Goal: Task Accomplishment & Management: Complete application form

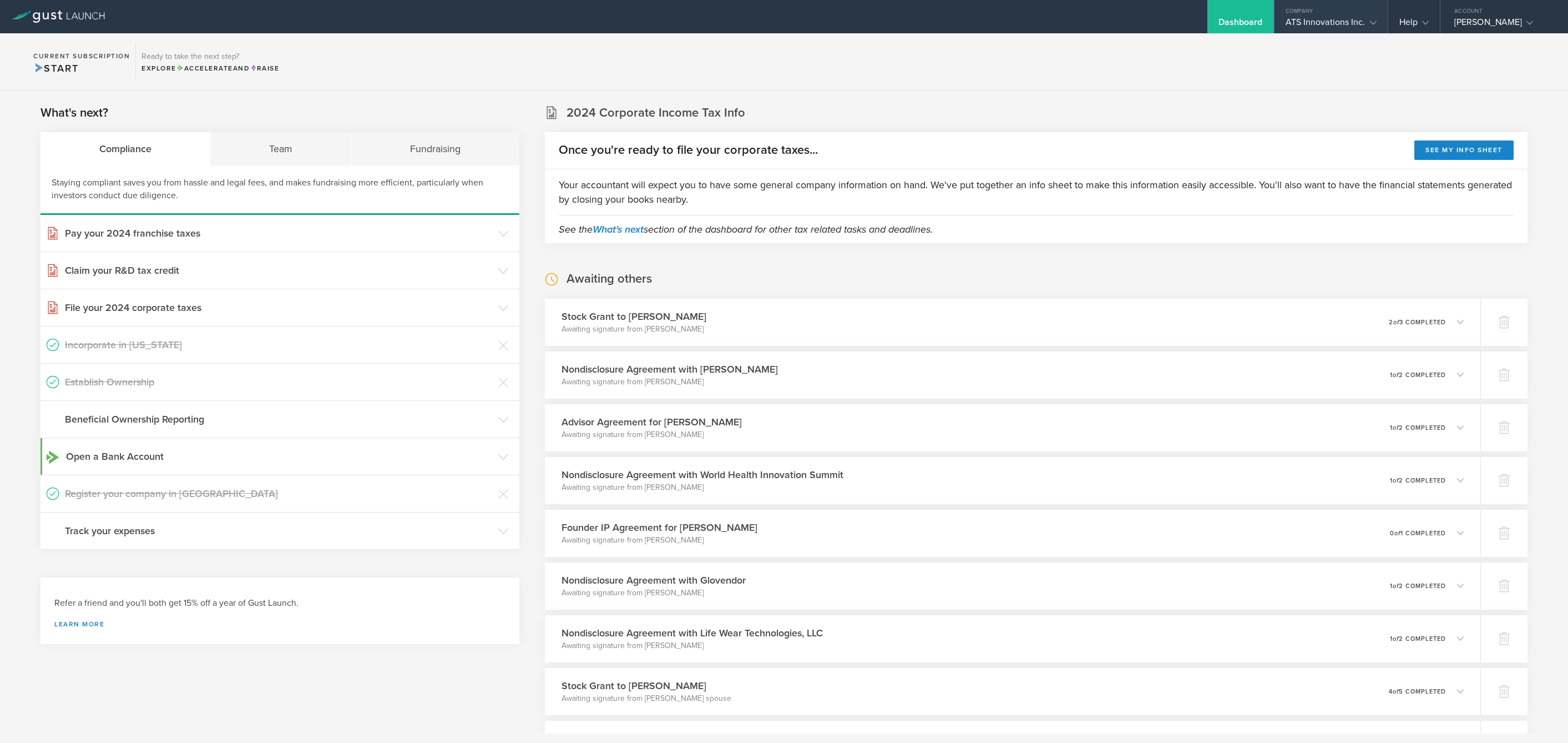
click at [783, 27] on div "ATS Innovations Inc." at bounding box center [1331, 25] width 91 height 17
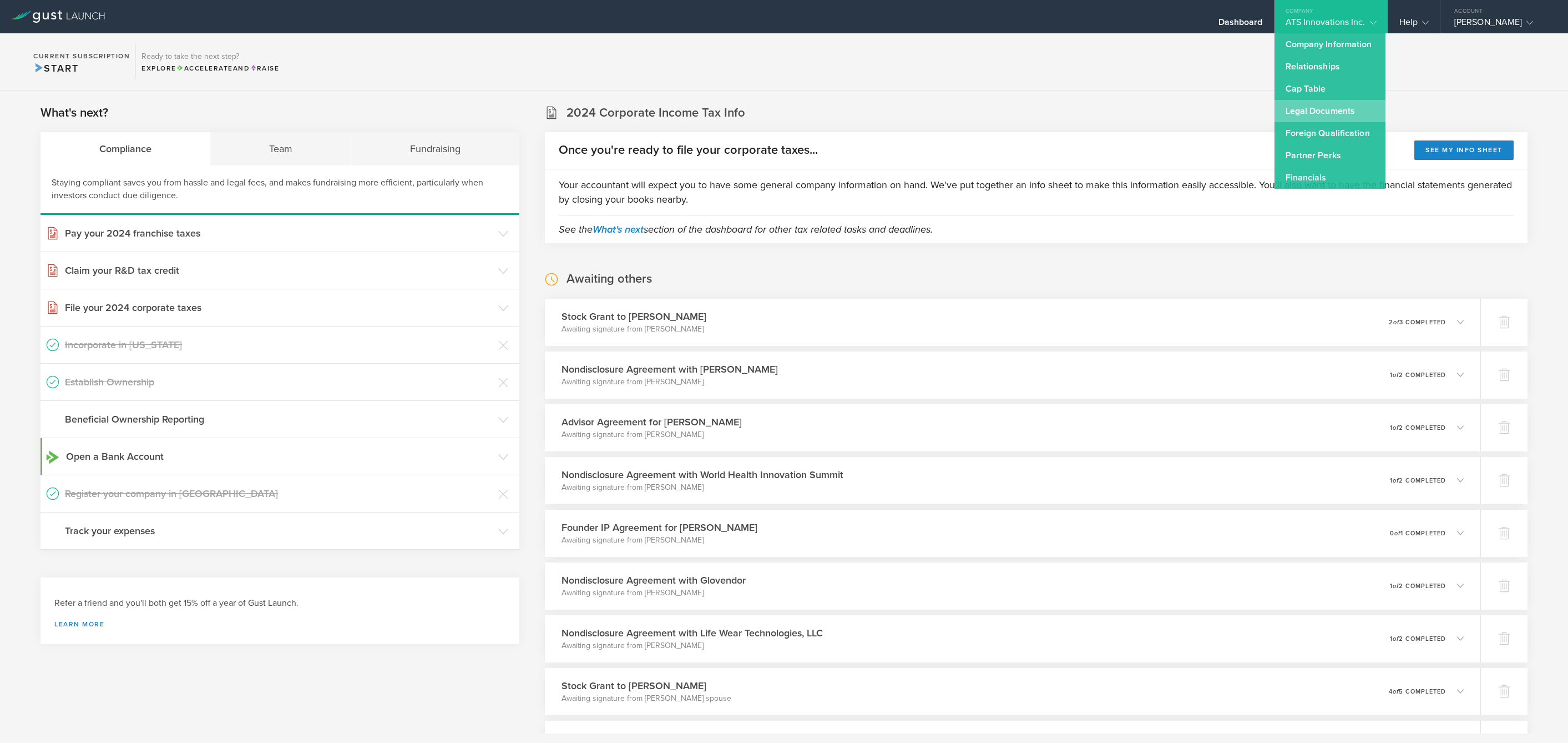
click at [783, 112] on link "Legal Documents" at bounding box center [1330, 111] width 111 height 22
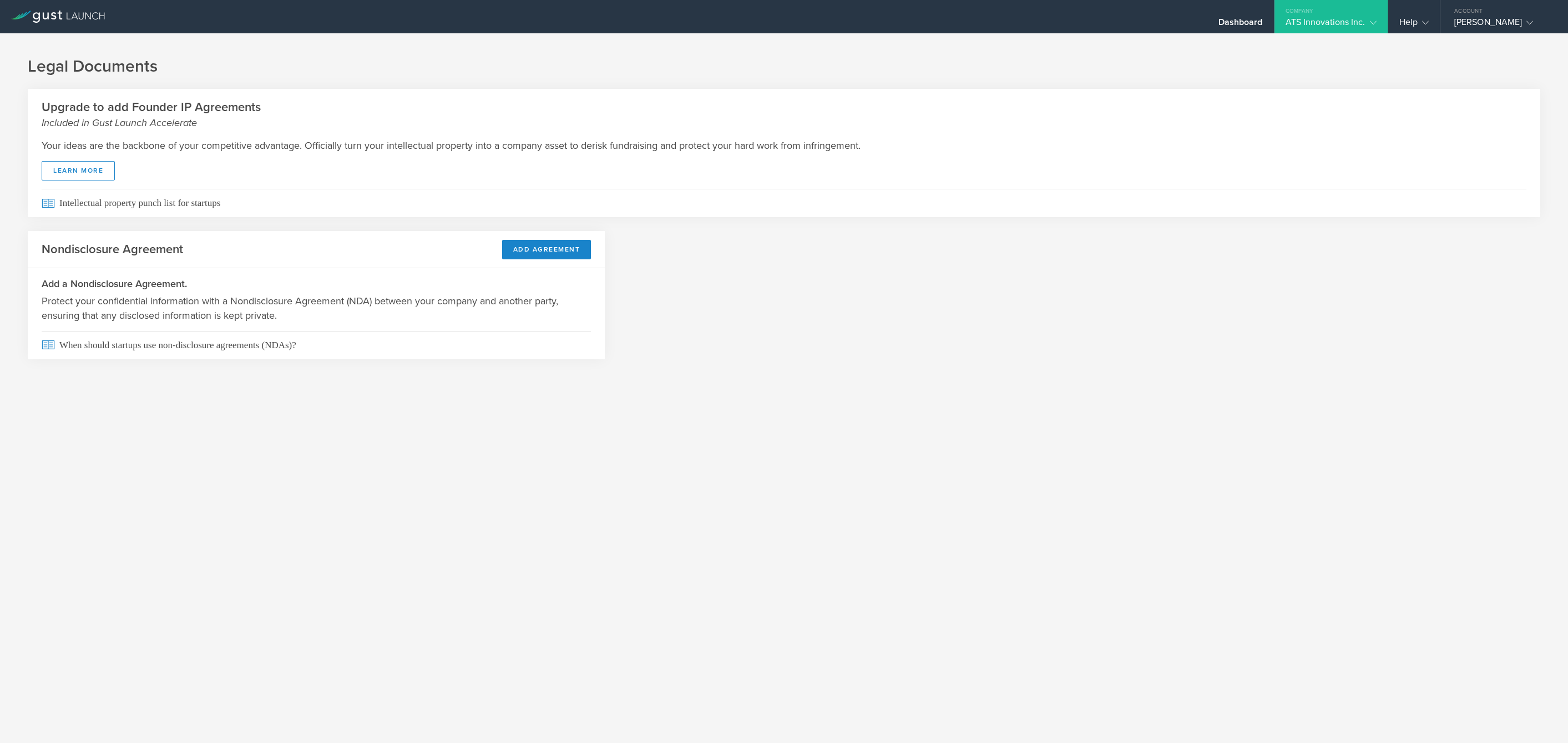
click at [564, 260] on header "Nondisclosure Agreement Add Agreement" at bounding box center [316, 249] width 577 height 37
click at [555, 250] on button "Add Agreement" at bounding box center [547, 249] width 90 height 20
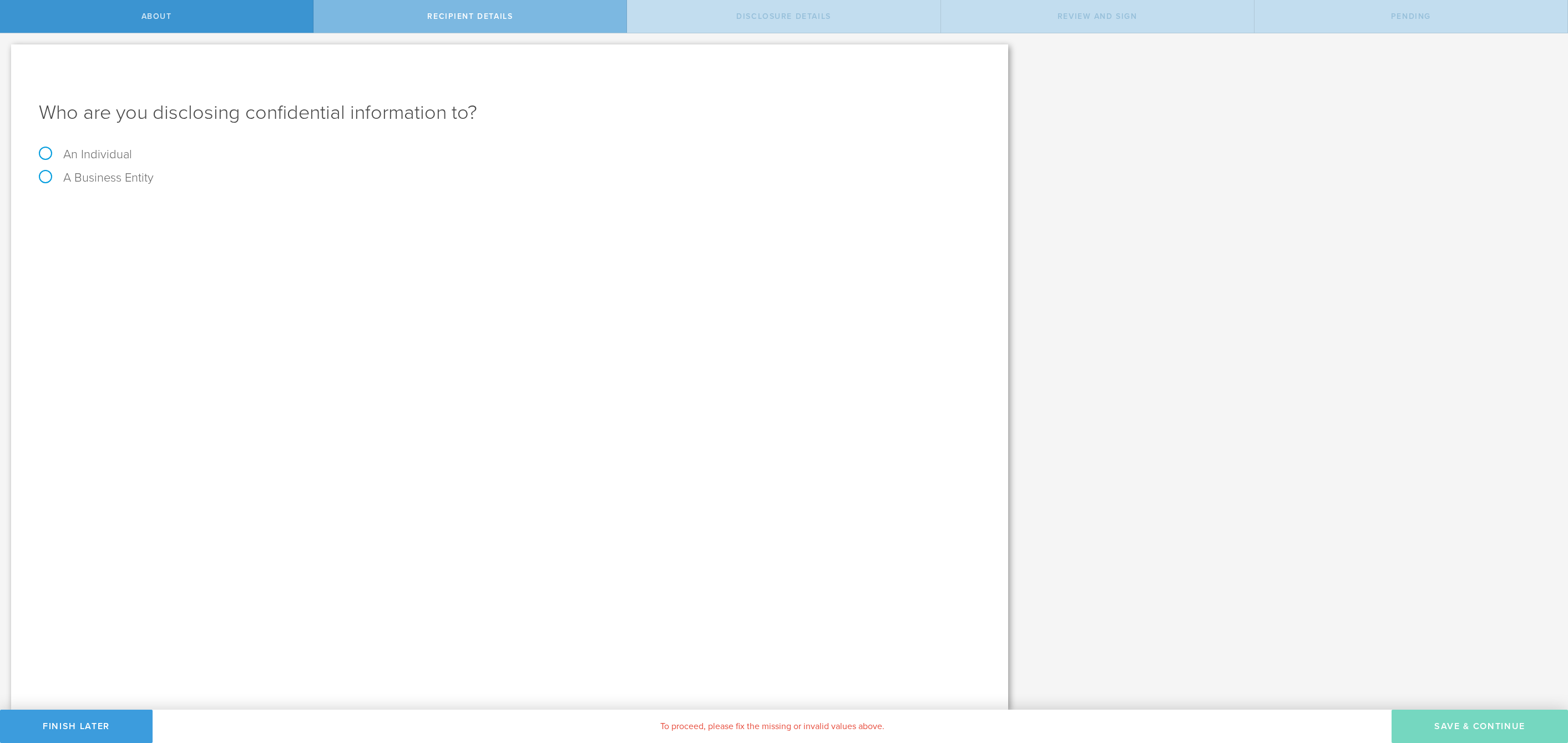
click at [108, 173] on label "A Business Entity" at bounding box center [96, 178] width 115 height 14
click at [7, 51] on input "A Business Entity" at bounding box center [4, 42] width 7 height 18
radio input "true"
click at [206, 199] on div "Entity Name The name of the business entity you are disclosing confidential inf…" at bounding box center [509, 206] width 942 height 22
click at [207, 202] on input "text" at bounding box center [551, 208] width 858 height 17
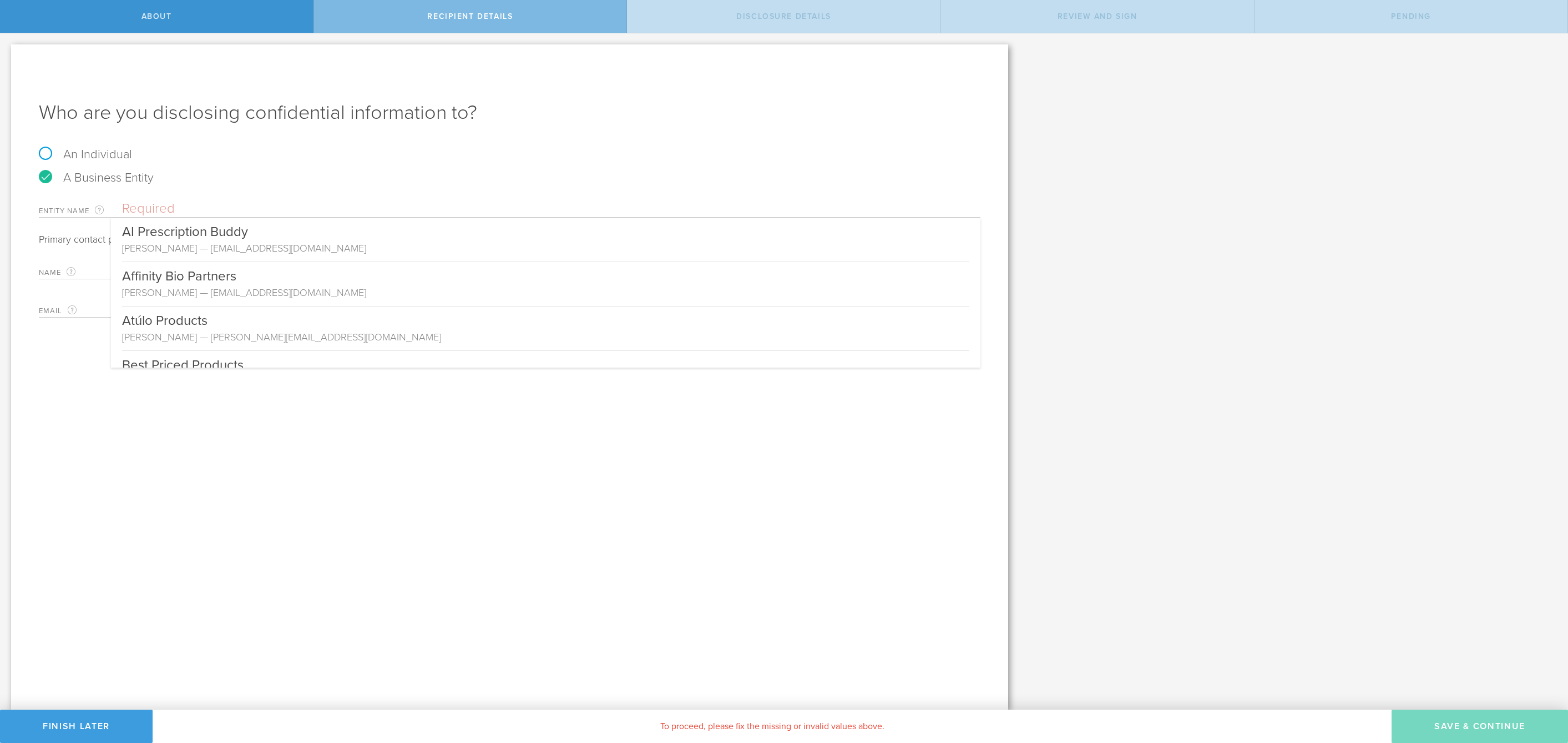
paste input "Crossroad Media Holdings, LTD"
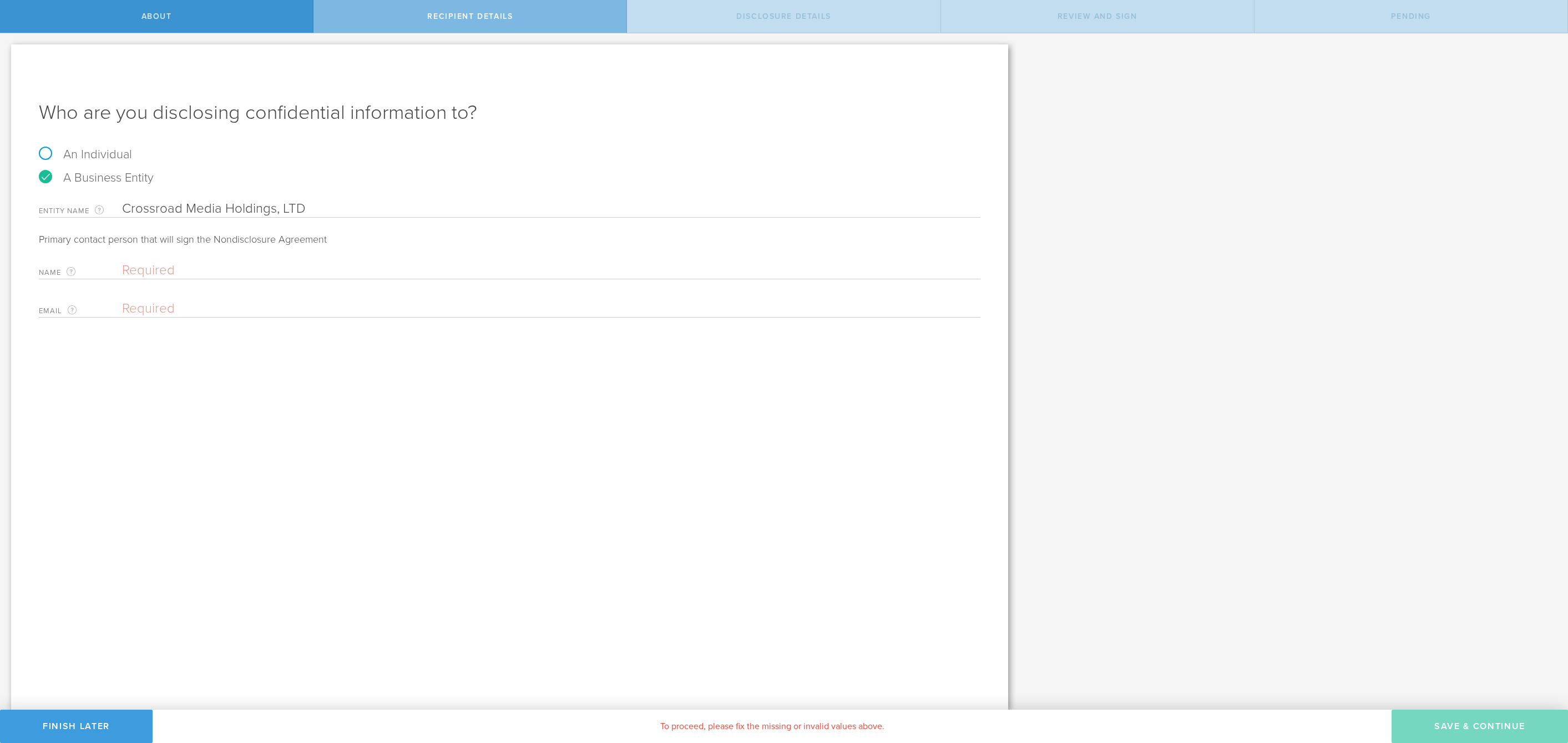
type input "Crossroad Media Holdings, LTD"
click at [197, 269] on input "text" at bounding box center [548, 270] width 853 height 17
type input "Ben Green"
click at [429, 302] on input "email" at bounding box center [548, 308] width 853 height 17
type input "b"
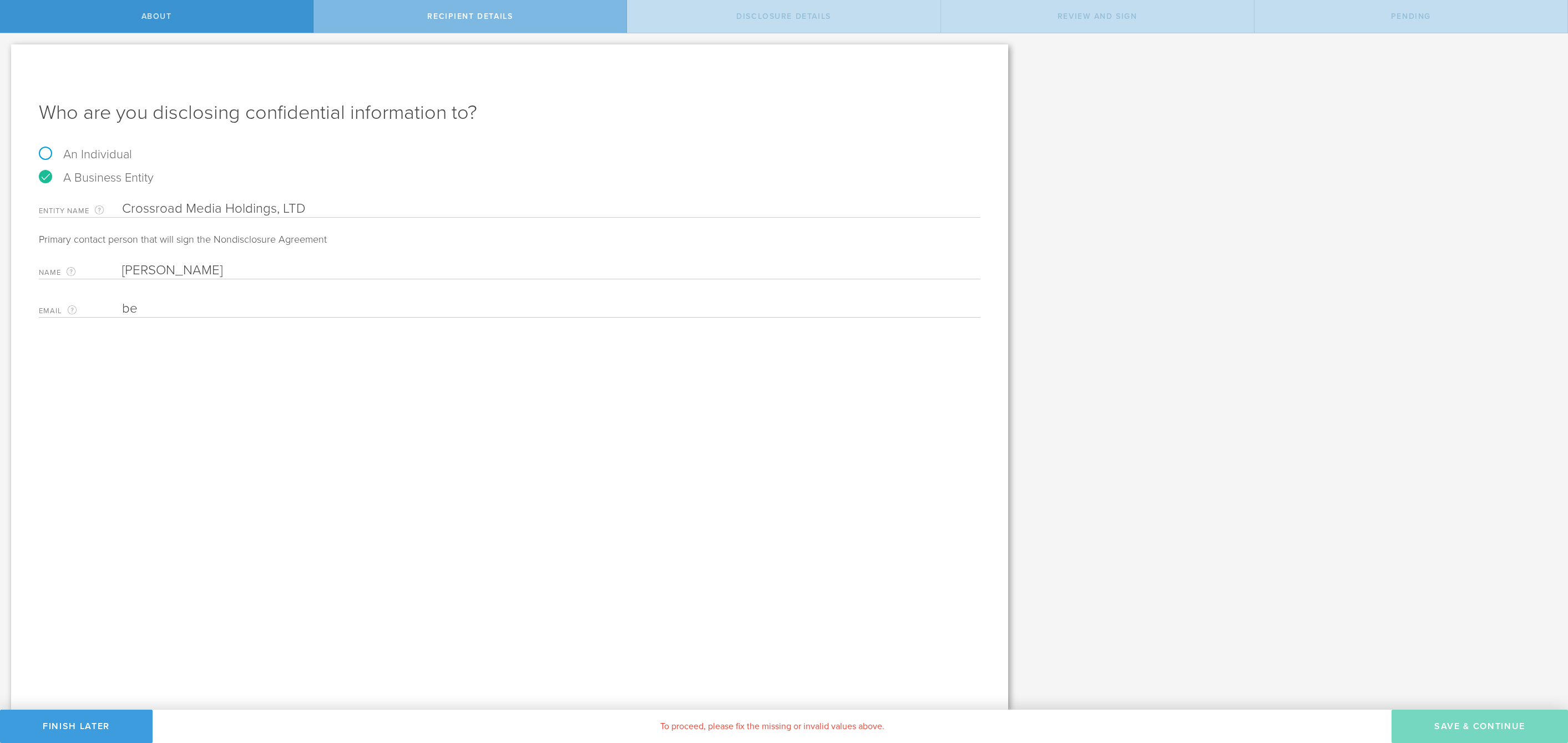
type input "b"
paste input "ben@crossroad.us"
type input "ben@crossroad.us"
click at [1443, 731] on button "Save & Continue" at bounding box center [1480, 726] width 176 height 33
select select "string:5 years"
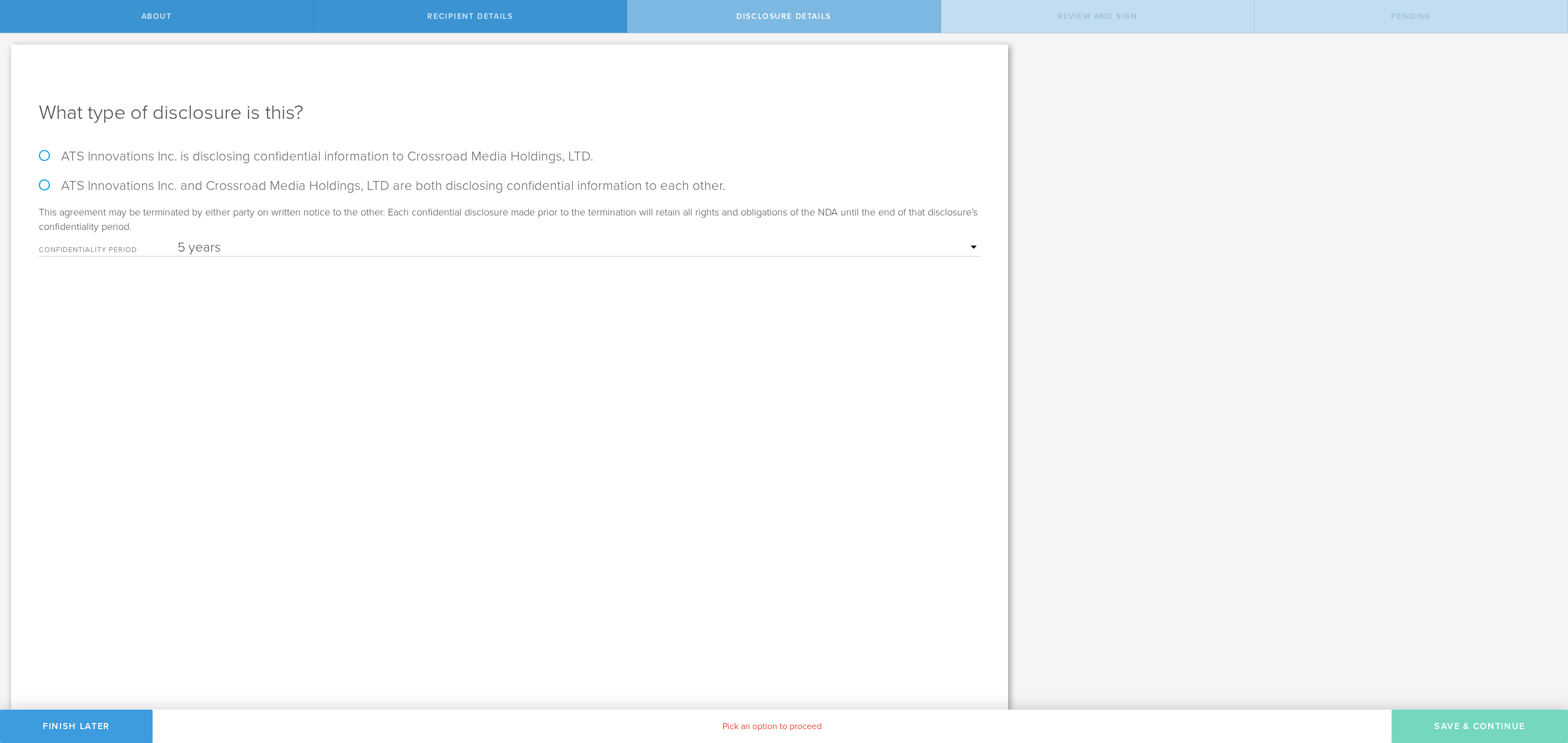
click at [197, 188] on label "ATS Innovations Inc. and Crossroad Media Holdings, LTD are both disclosing conf…" at bounding box center [509, 186] width 942 height 16
click at [7, 56] on input "ATS Innovations Inc. and Crossroad Media Holdings, LTD are both disclosing conf…" at bounding box center [4, 45] width 7 height 23
radio input "true"
click at [1414, 729] on button "Save & Continue" at bounding box center [1480, 726] width 176 height 33
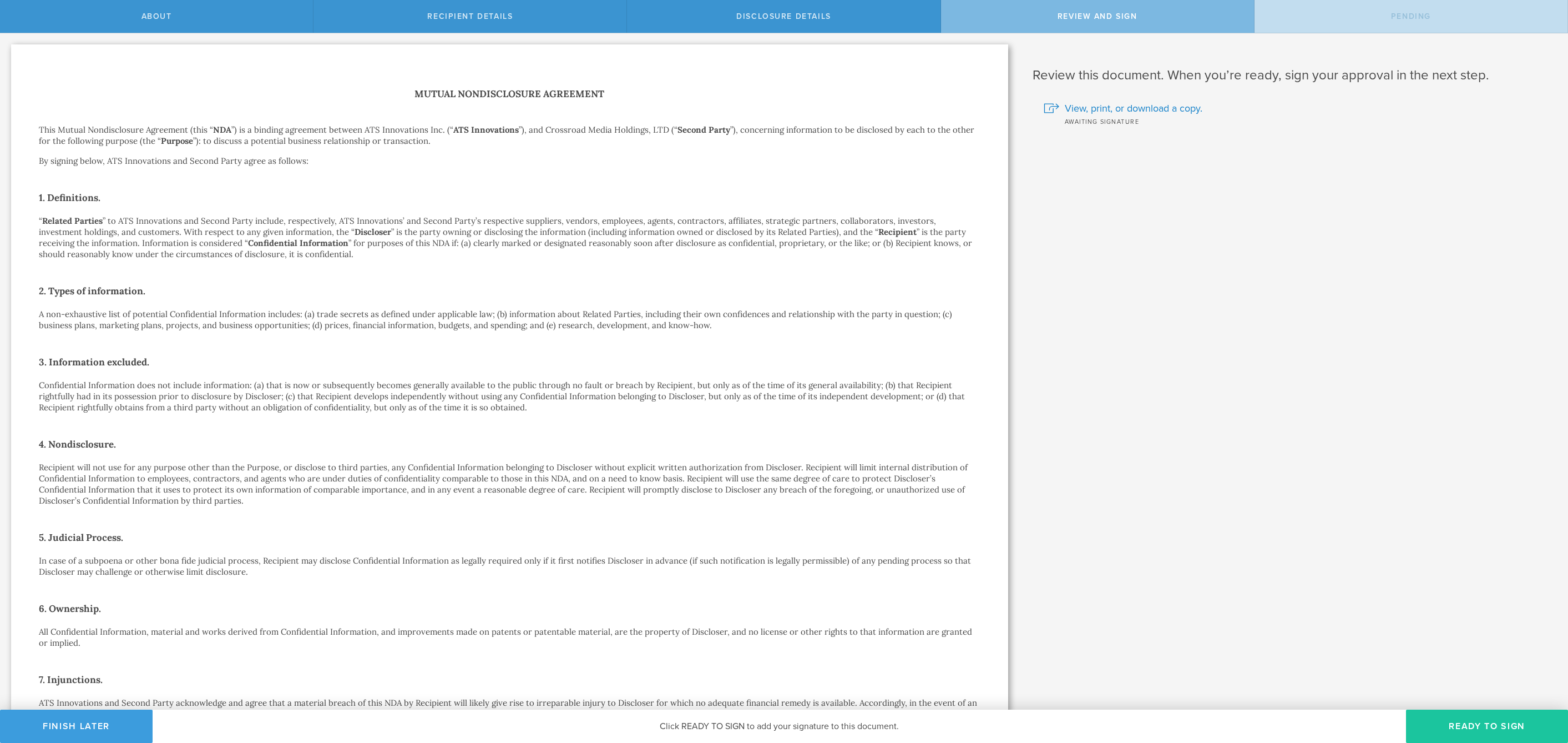
click at [1491, 731] on button "Ready to Sign" at bounding box center [1487, 726] width 162 height 33
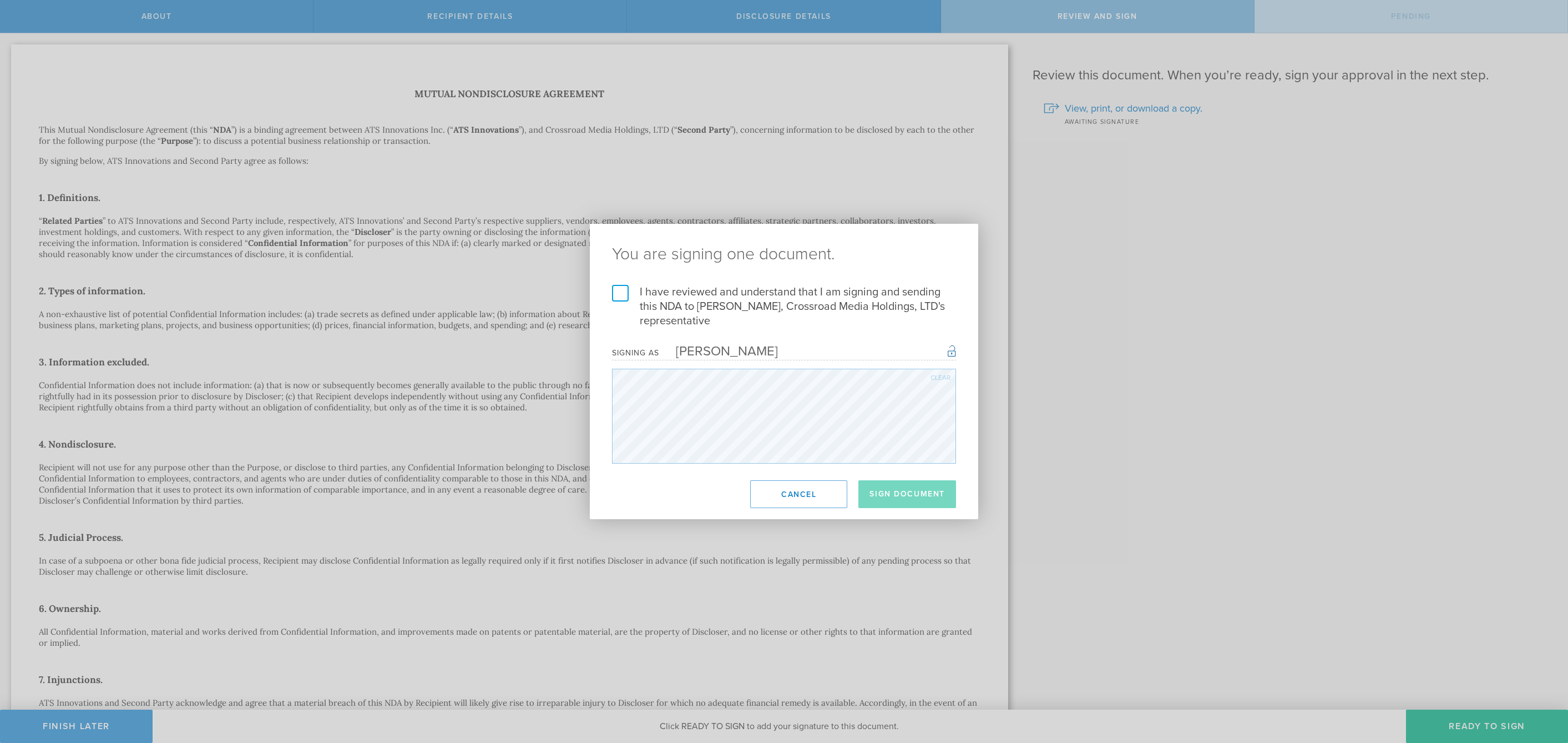
click at [676, 313] on label "I have reviewed and understand that I am signing and sending this NDA to Ben Gr…" at bounding box center [784, 306] width 344 height 43
click at [0, 0] on input "I have reviewed and understand that I am signing and sending this NDA to Ben Gr…" at bounding box center [0, 0] width 0 height 0
click at [909, 492] on button "Sign Document" at bounding box center [907, 494] width 98 height 27
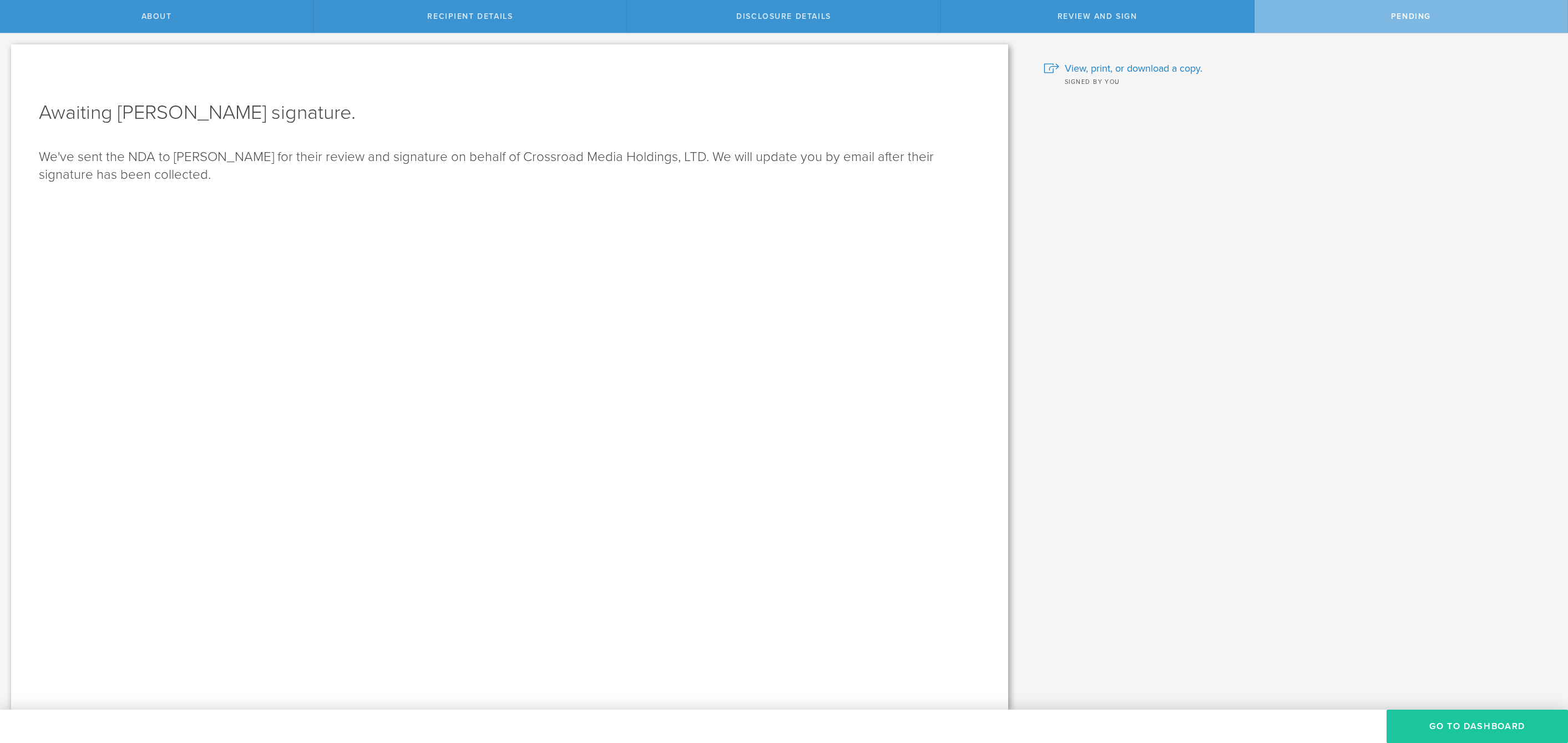
click at [1460, 734] on button "Go to dashboard" at bounding box center [1477, 726] width 181 height 33
